Goal: Information Seeking & Learning: Understand process/instructions

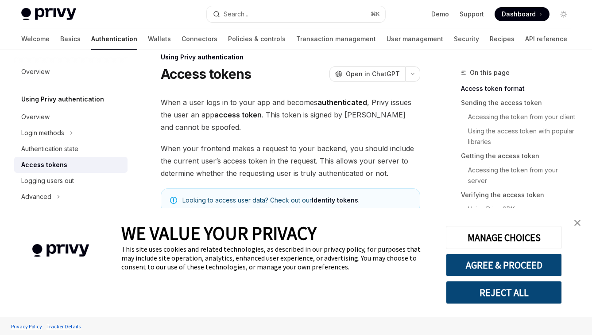
type textarea "*"
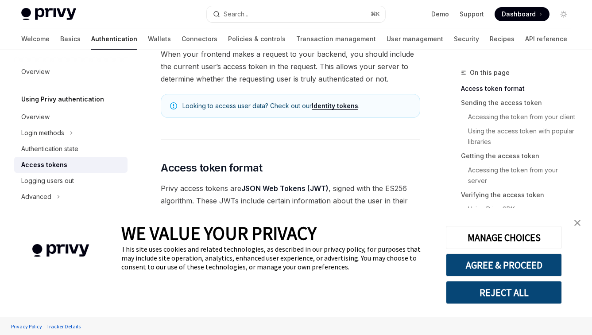
scroll to position [171, 0]
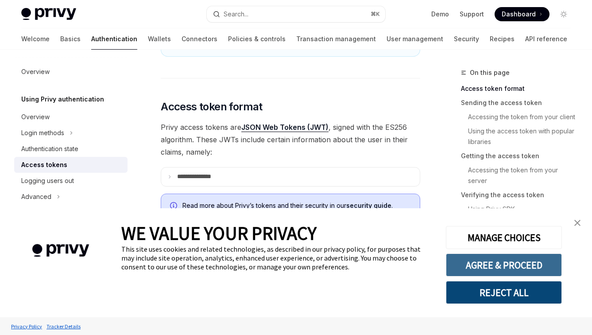
click at [463, 262] on button "AGREE & PROCEED" at bounding box center [504, 264] width 116 height 23
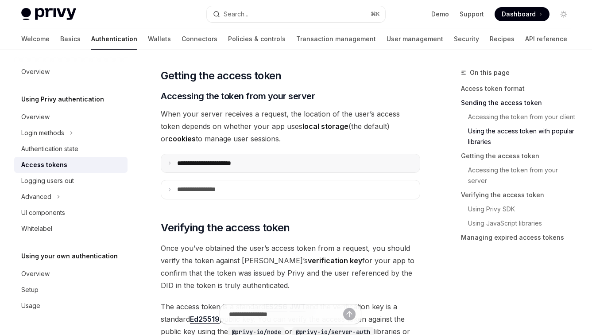
scroll to position [1173, 0]
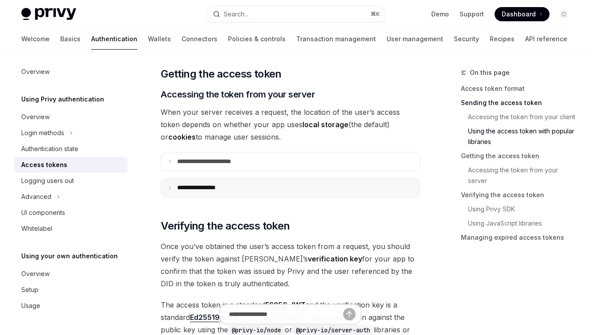
click at [250, 182] on summary "**********" at bounding box center [290, 187] width 258 height 19
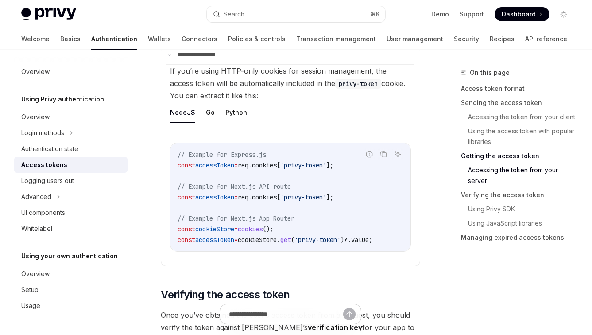
scroll to position [1306, 0]
click at [235, 115] on button "Python" at bounding box center [236, 111] width 22 height 21
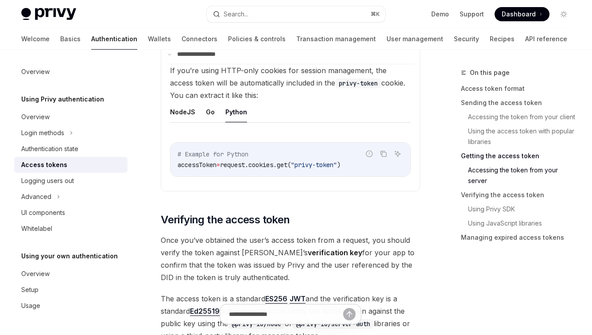
click at [215, 115] on ul "NodeJS Go Python" at bounding box center [290, 111] width 241 height 21
click at [212, 115] on button "Go" at bounding box center [210, 111] width 9 height 21
type textarea "*"
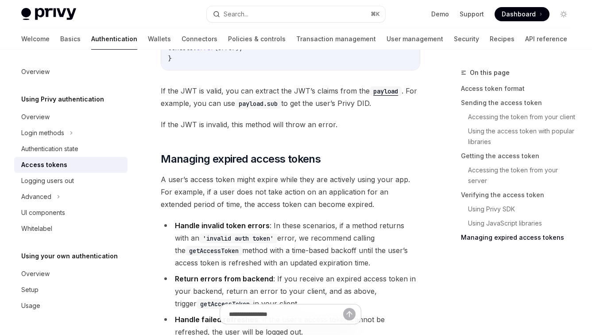
scroll to position [2707, 0]
